Goal: Task Accomplishment & Management: Use online tool/utility

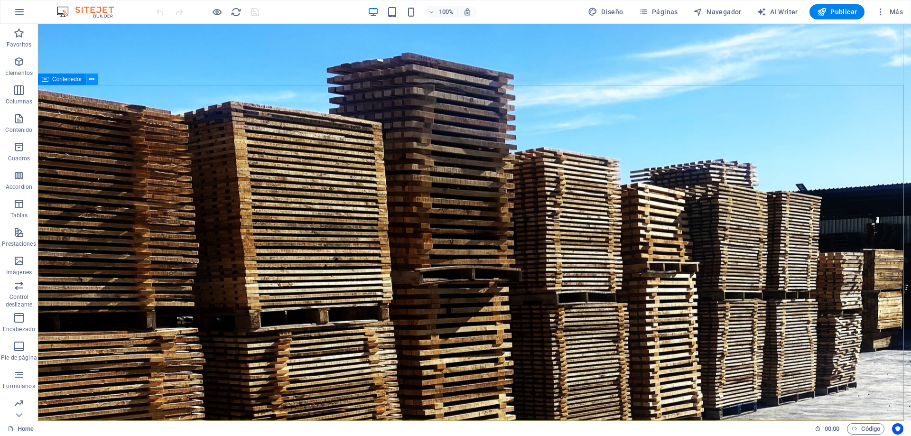
click at [93, 82] on icon at bounding box center [91, 79] width 5 height 10
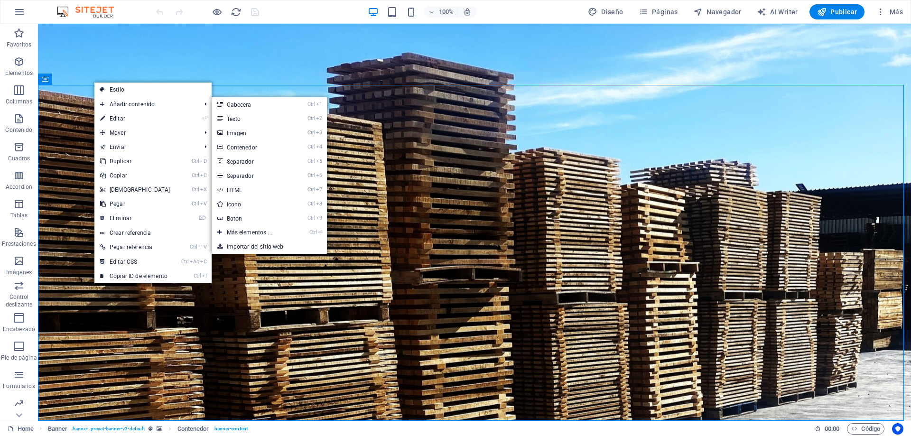
click at [124, 119] on link "⏎ Editar" at bounding box center [135, 119] width 82 height 14
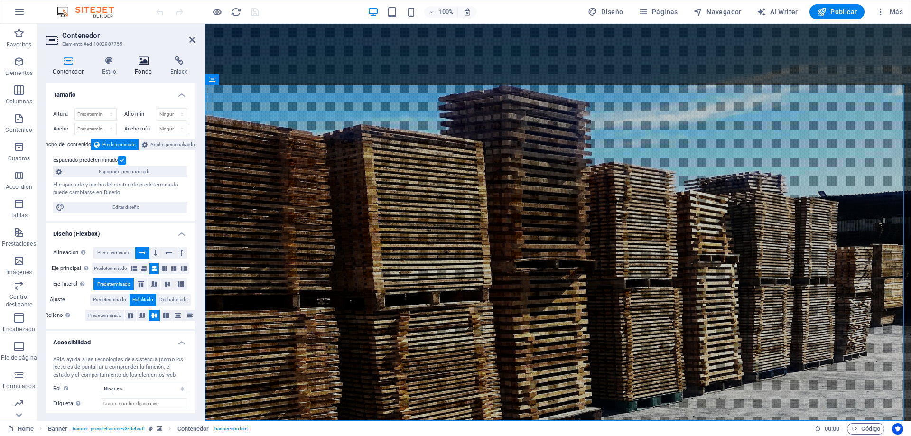
click at [145, 67] on h4 "Fondo" at bounding box center [146, 66] width 36 height 20
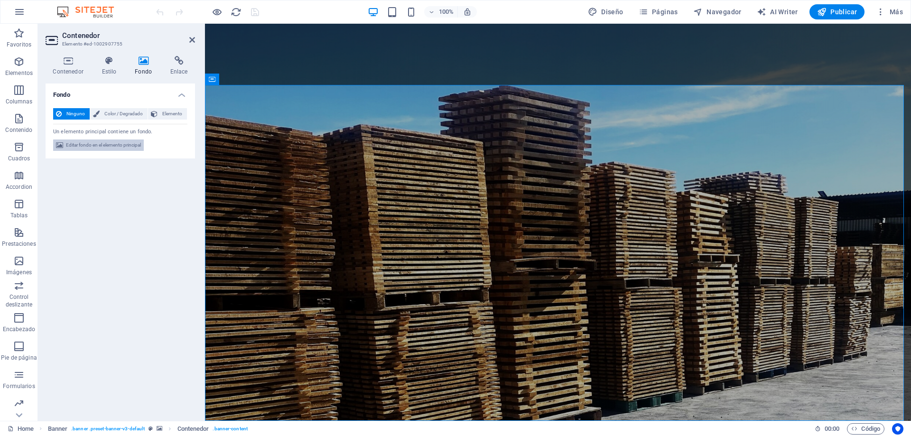
click at [105, 145] on span "Editar fondo en el elemento principal" at bounding box center [103, 145] width 75 height 11
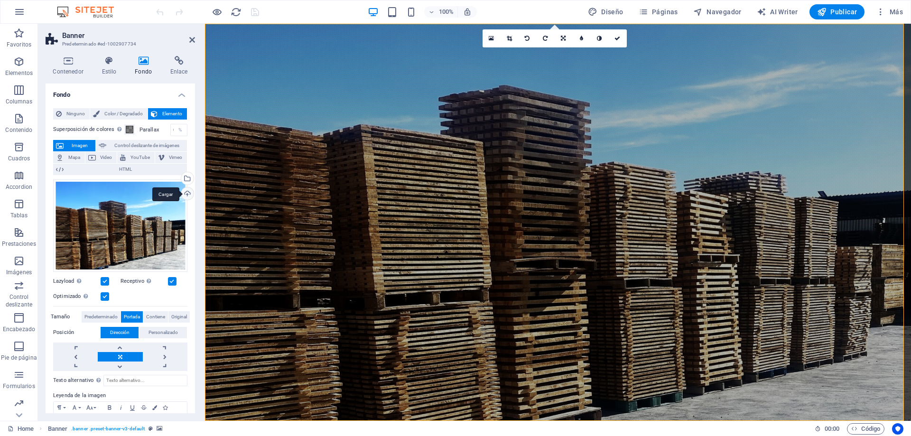
click at [185, 194] on div "Cargar" at bounding box center [186, 194] width 14 height 14
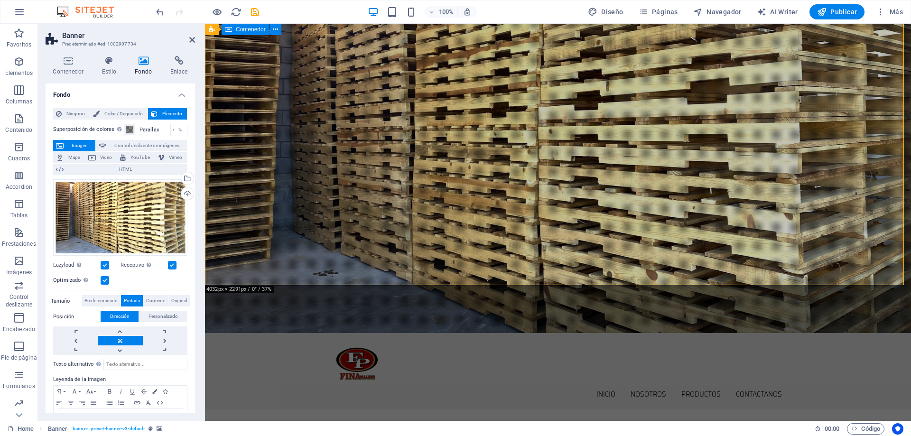
scroll to position [47, 0]
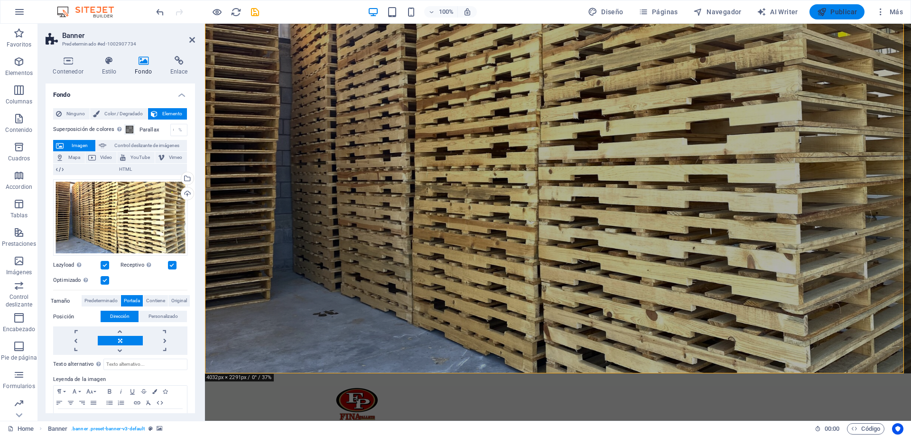
drag, startPoint x: 836, startPoint y: 10, endPoint x: 830, endPoint y: 10, distance: 5.2
click at [836, 10] on span "Publicar" at bounding box center [837, 11] width 40 height 9
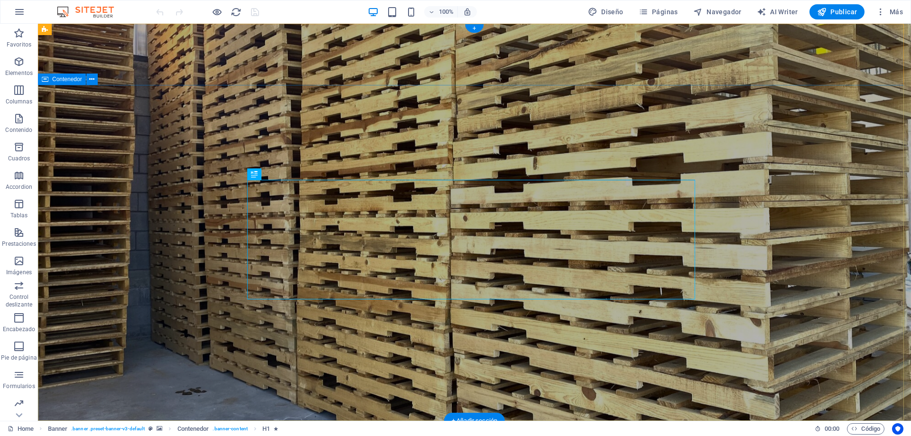
click at [95, 83] on button at bounding box center [91, 79] width 11 height 11
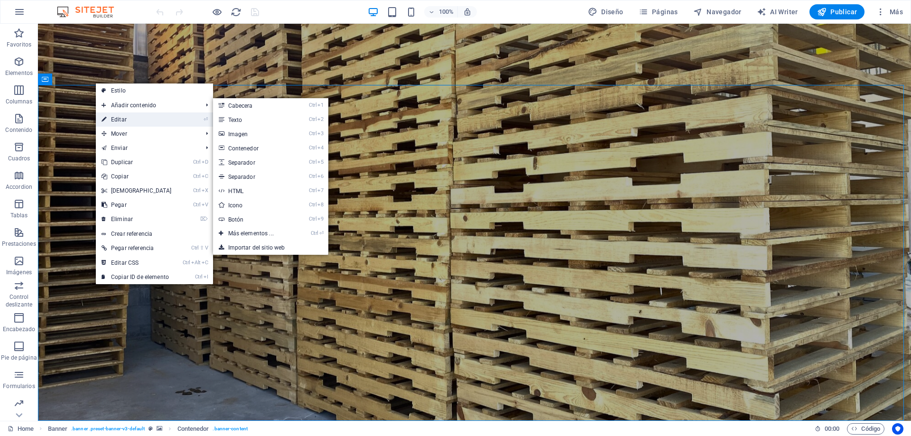
click at [114, 118] on link "⏎ Editar" at bounding box center [137, 119] width 82 height 14
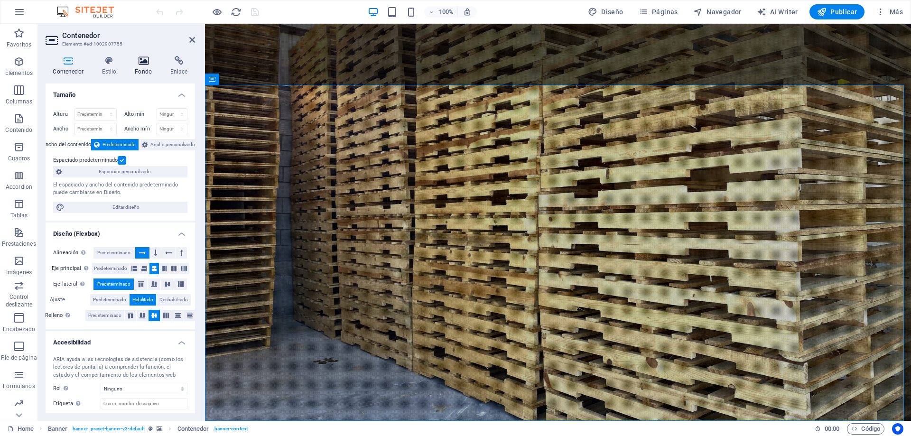
click at [140, 66] on h4 "Fondo" at bounding box center [146, 66] width 36 height 20
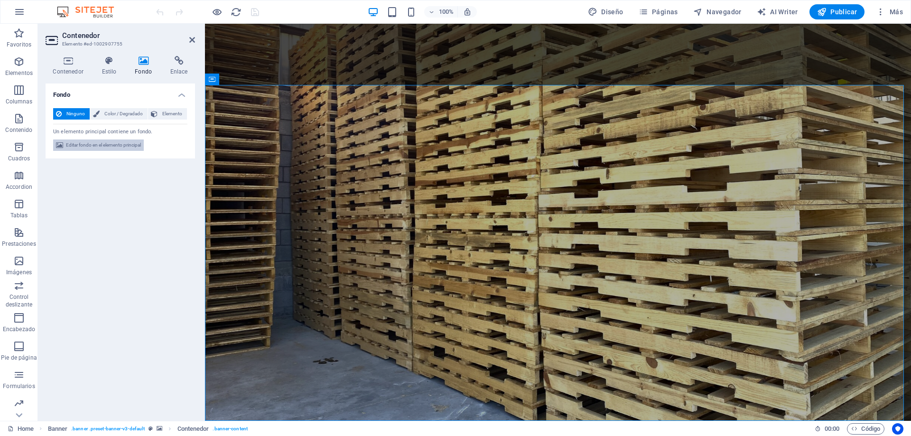
drag, startPoint x: 102, startPoint y: 149, endPoint x: 64, endPoint y: 229, distance: 87.9
click at [102, 149] on span "Editar fondo en el elemento principal" at bounding box center [103, 145] width 75 height 11
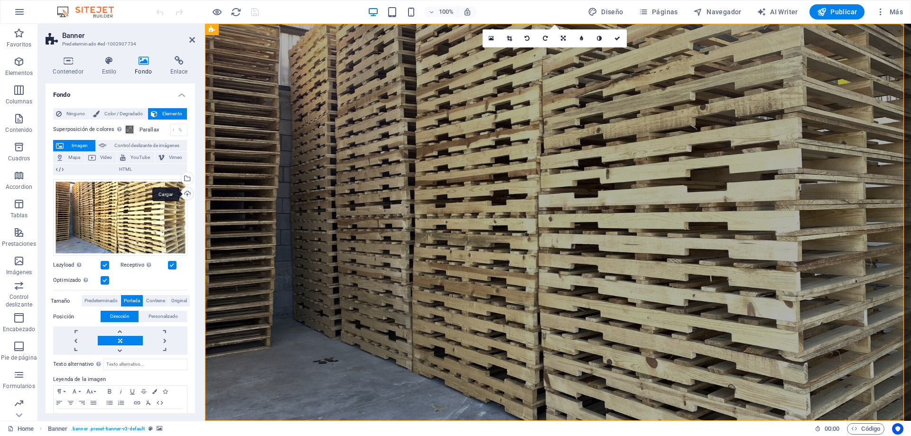
click at [186, 197] on div "Cargar" at bounding box center [186, 194] width 14 height 14
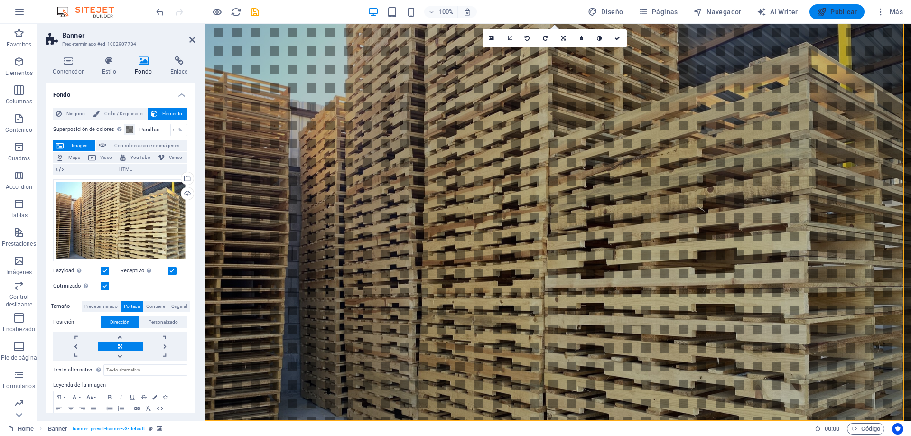
click at [843, 12] on span "Publicar" at bounding box center [837, 11] width 40 height 9
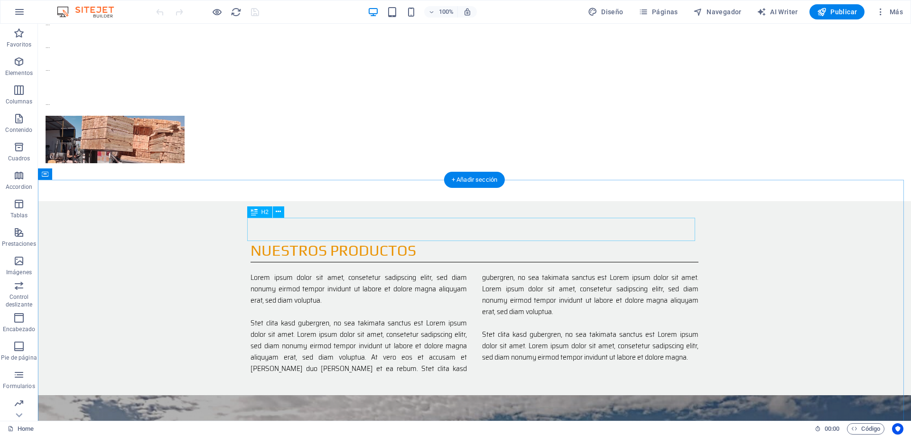
scroll to position [759, 0]
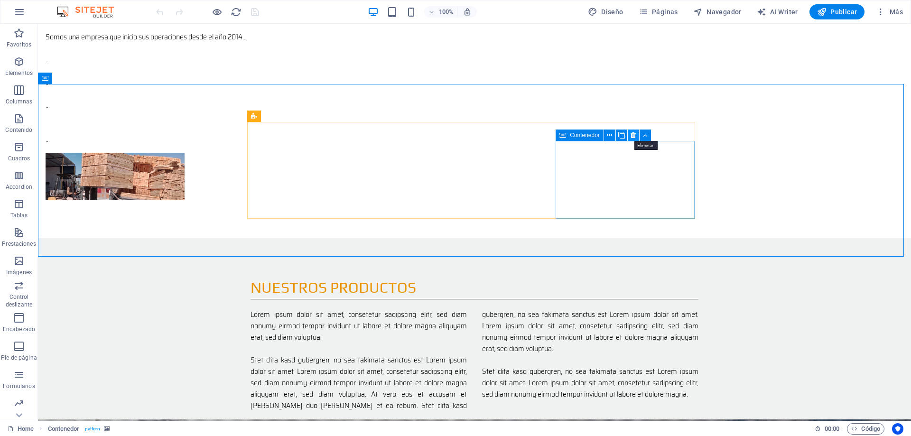
click at [634, 136] on icon at bounding box center [633, 135] width 5 height 10
click at [359, 119] on span "Icono" at bounding box center [357, 117] width 14 height 6
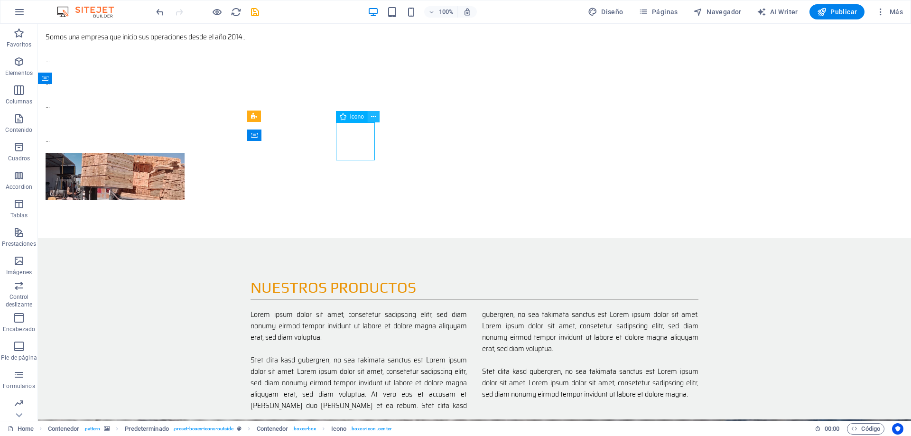
click at [374, 118] on icon at bounding box center [373, 117] width 5 height 10
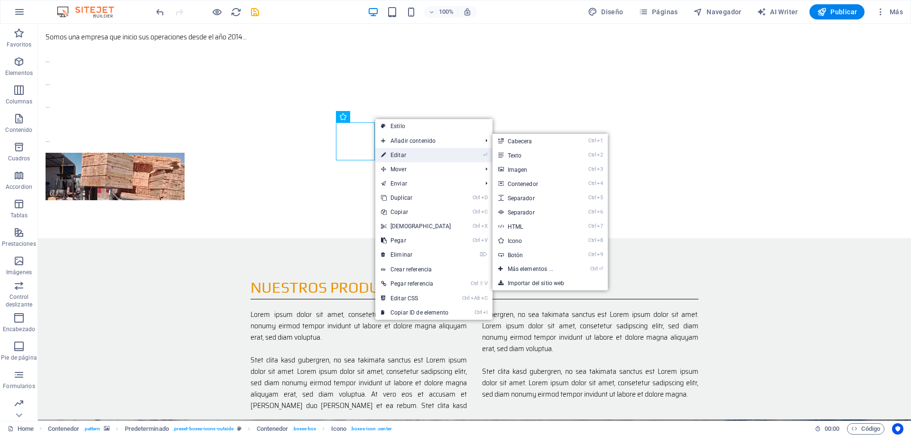
click at [398, 155] on link "⏎ Editar" at bounding box center [416, 155] width 82 height 14
select select "xMidYMid"
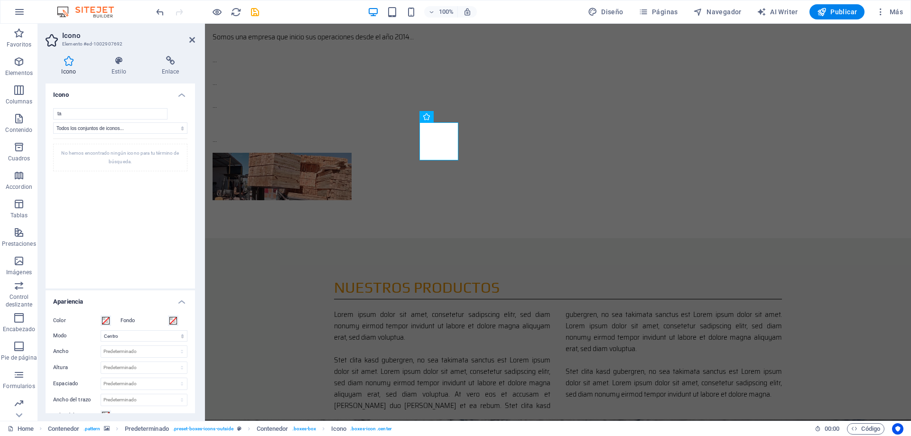
type input "t"
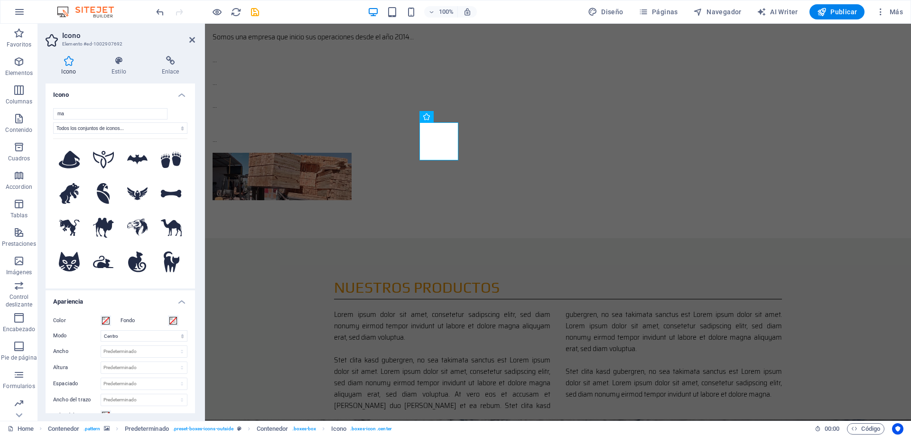
type input "m"
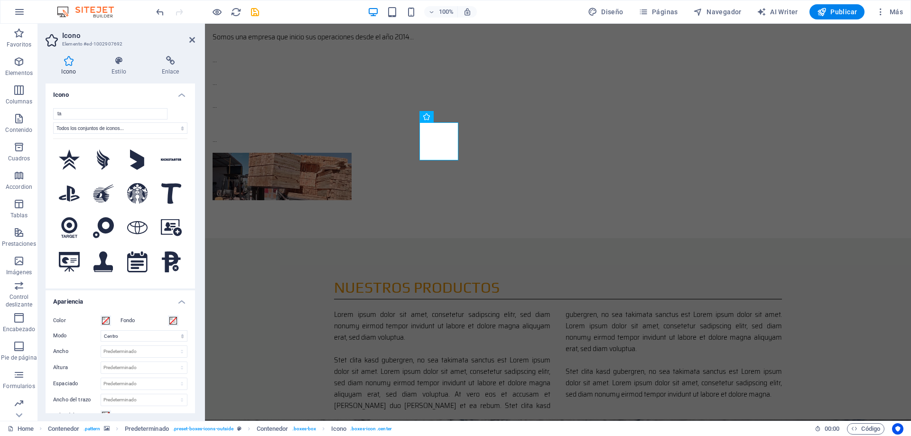
type input "t"
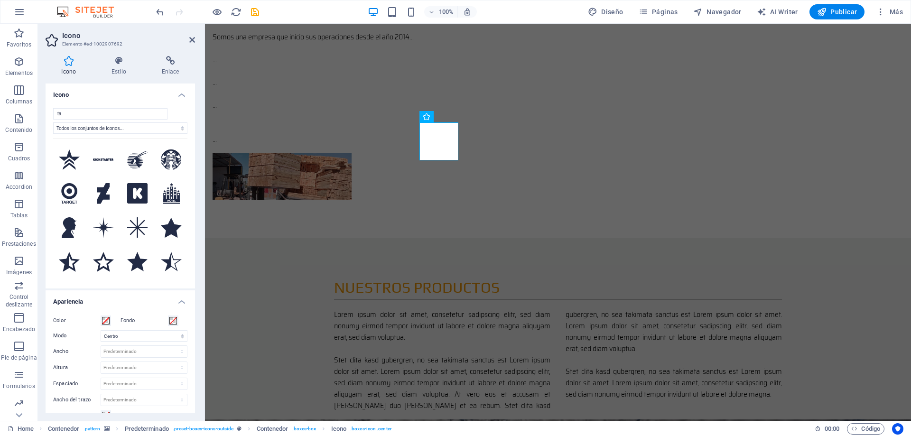
type input "t"
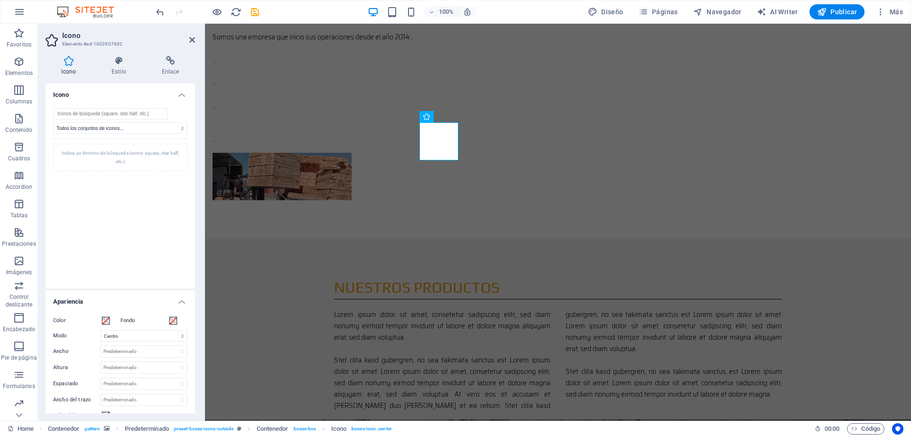
type input "m"
type input "c"
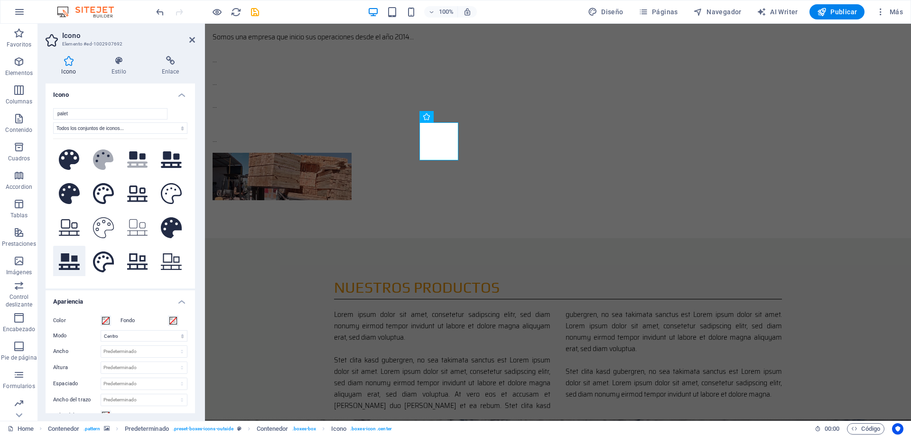
type input "palet"
click at [64, 258] on icon at bounding box center [69, 261] width 21 height 17
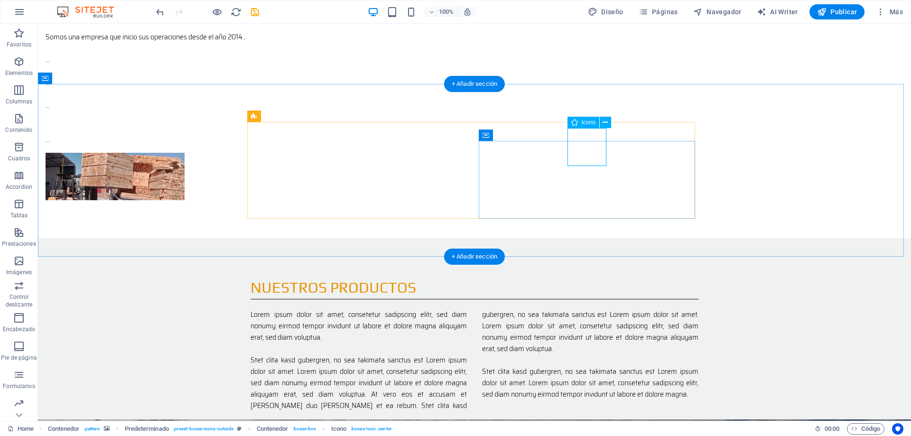
click at [604, 124] on icon at bounding box center [605, 123] width 5 height 10
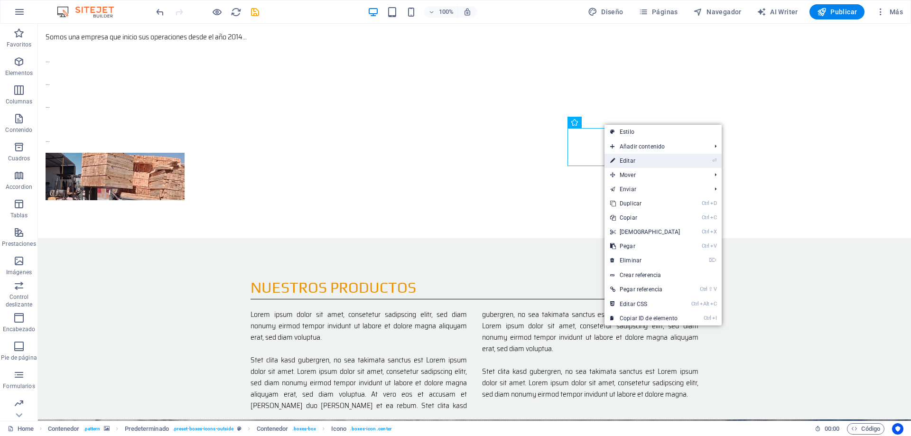
click at [622, 160] on link "⏎ Editar" at bounding box center [646, 161] width 82 height 14
select select "xMidYMid"
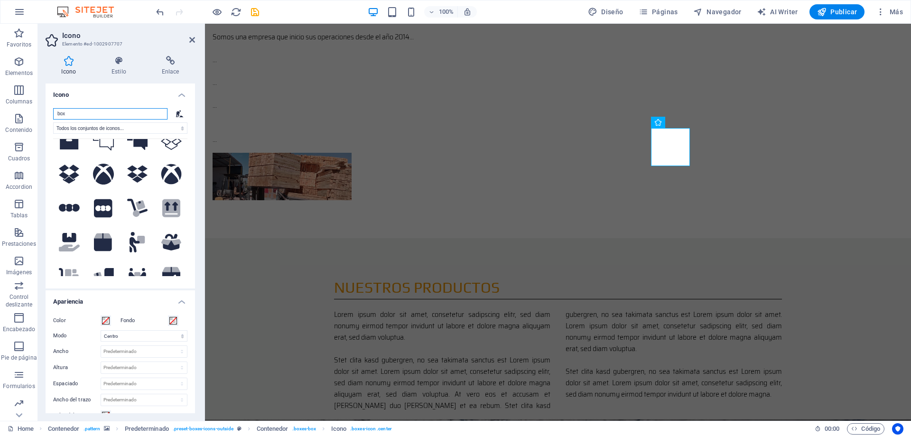
scroll to position [237, 0]
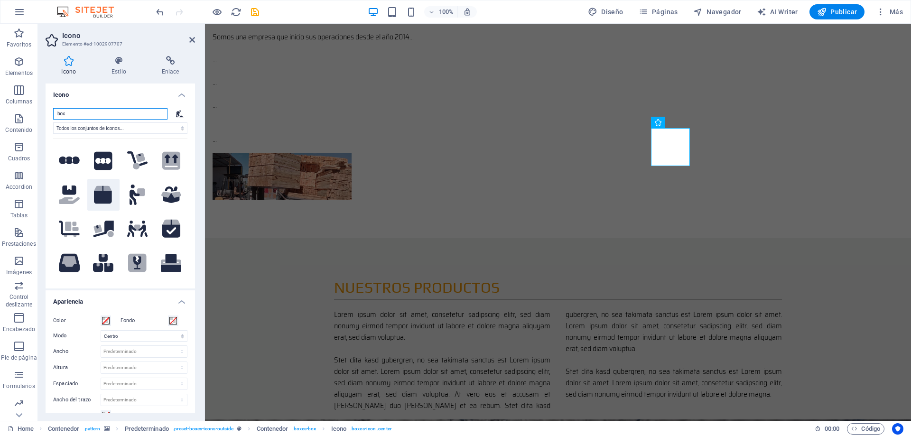
type input "box"
click at [102, 192] on icon at bounding box center [103, 195] width 18 height 18
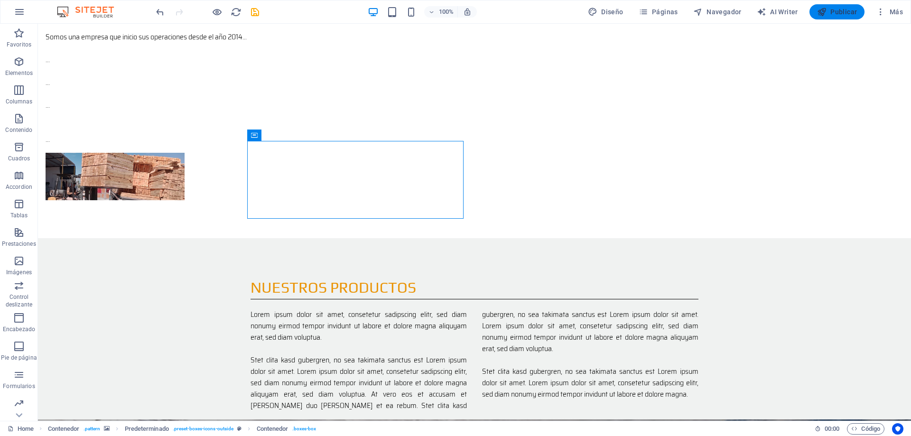
click at [845, 11] on span "Publicar" at bounding box center [837, 11] width 40 height 9
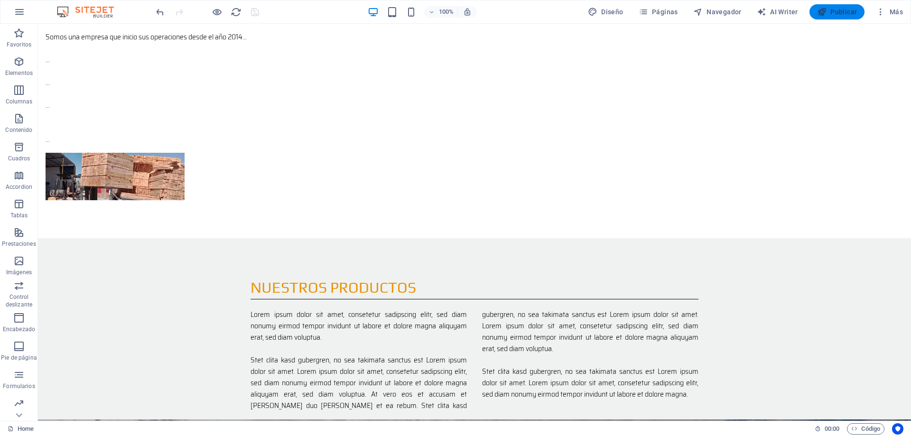
click at [844, 12] on span "Publicar" at bounding box center [837, 11] width 40 height 9
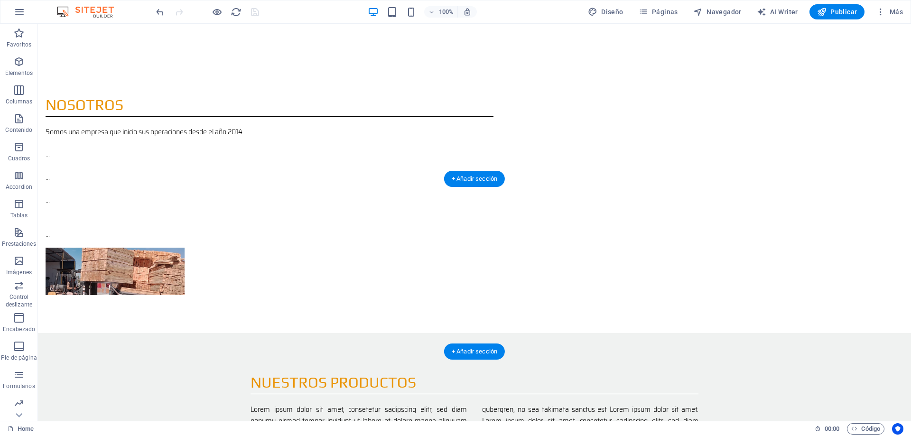
scroll to position [807, 0]
